Goal: Transaction & Acquisition: Obtain resource

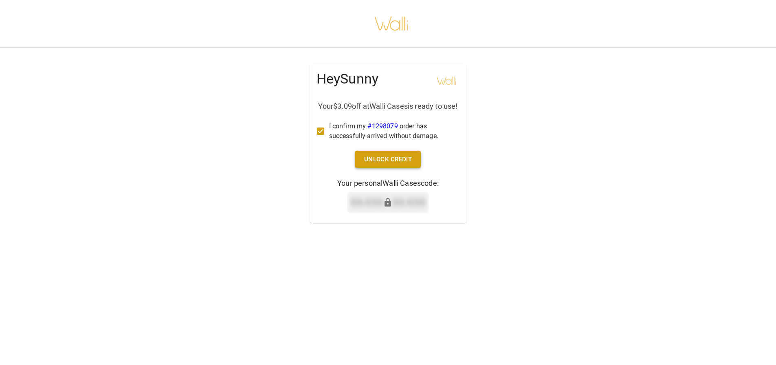
click at [372, 165] on button "Unlock Credit" at bounding box center [388, 159] width 66 height 17
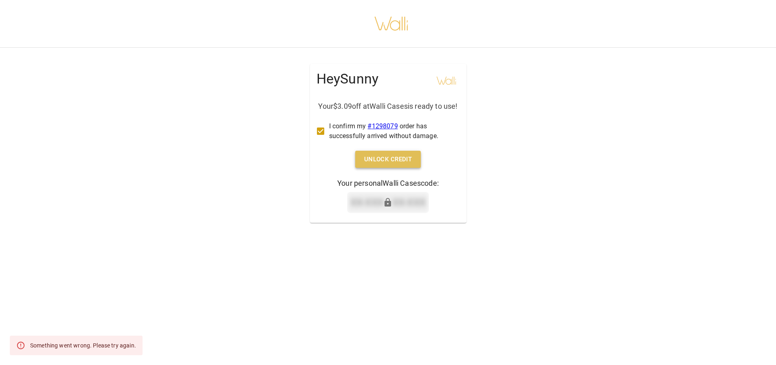
click at [382, 168] on button "Unlock Credit" at bounding box center [388, 159] width 66 height 17
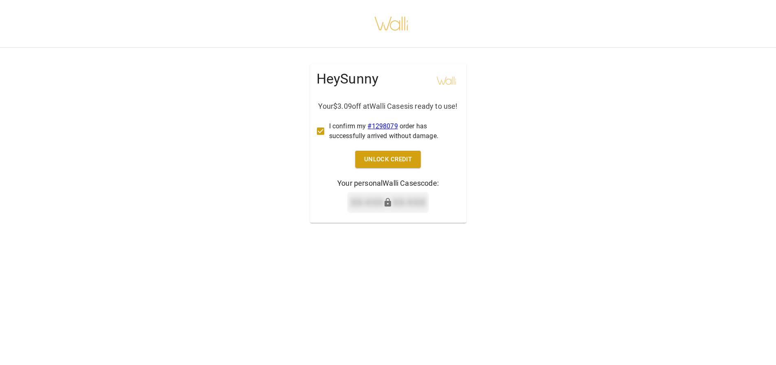
click at [392, 207] on icon at bounding box center [388, 203] width 10 height 10
click at [390, 168] on button "Unlock Credit" at bounding box center [388, 159] width 66 height 17
click at [386, 207] on icon at bounding box center [388, 202] width 7 height 9
click at [385, 168] on button "Unlock Credit" at bounding box center [388, 159] width 66 height 17
click at [368, 165] on button "Unlock Credit" at bounding box center [388, 159] width 66 height 17
